Goal: Transaction & Acquisition: Book appointment/travel/reservation

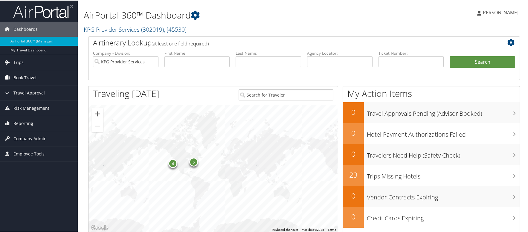
click at [45, 76] on link "Book Travel" at bounding box center [39, 77] width 78 height 15
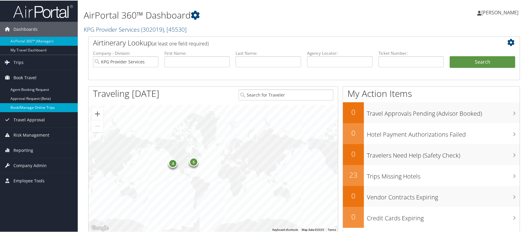
click at [46, 108] on link "Book/Manage Online Trips" at bounding box center [39, 106] width 78 height 9
